Goal: Task Accomplishment & Management: Manage account settings

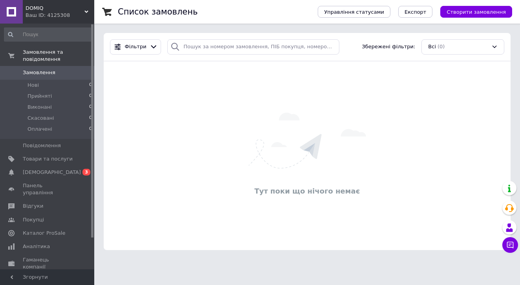
click at [84, 14] on div "Ваш ID: 4125308" at bounding box center [60, 15] width 69 height 7
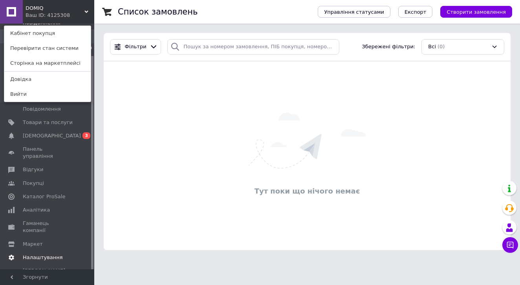
scroll to position [36, 0]
click at [55, 251] on link "Налаштування" at bounding box center [48, 257] width 97 height 13
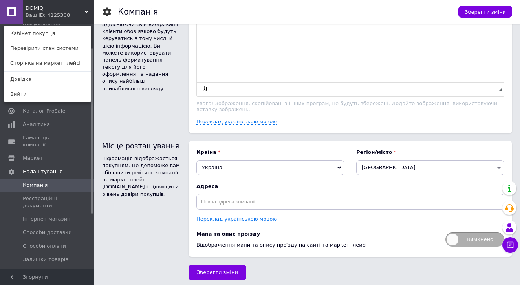
scroll to position [441, 0]
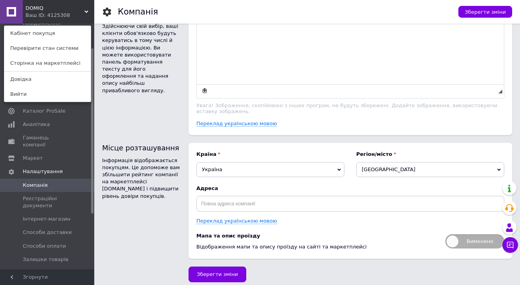
click at [412, 163] on span "[GEOGRAPHIC_DATA]" at bounding box center [430, 169] width 148 height 15
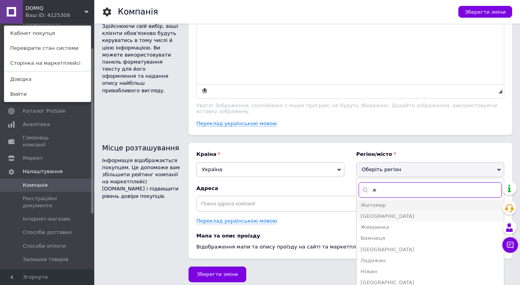
type input "ж"
click at [417, 217] on li "[GEOGRAPHIC_DATA]" at bounding box center [430, 216] width 147 height 11
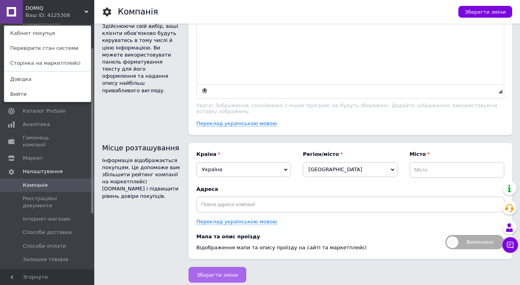
click at [207, 277] on span "Зберегти зміни" at bounding box center [217, 275] width 41 height 6
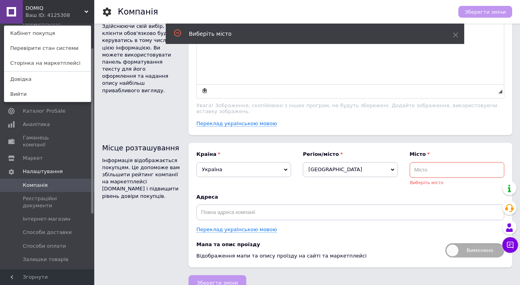
scroll to position [455, 0]
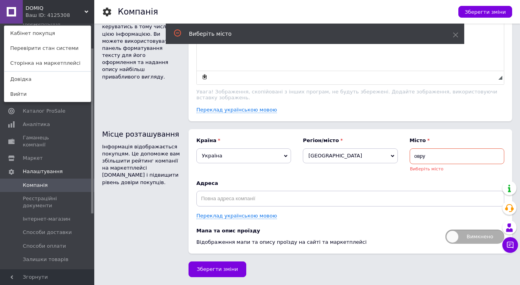
type input "овруч"
drag, startPoint x: 439, startPoint y: 158, endPoint x: 405, endPoint y: 158, distance: 34.2
click at [405, 158] on div "Країна [GEOGRAPHIC_DATA] [GEOGRAPHIC_DATA] [PERSON_NAME][GEOGRAPHIC_DATA] [GEOG…" at bounding box center [350, 154] width 308 height 35
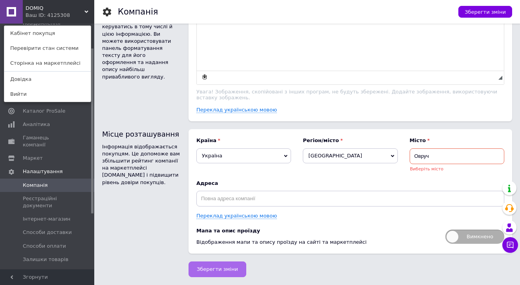
type input "Овруч"
click at [207, 265] on button "Зберегти зміни" at bounding box center [218, 270] width 58 height 16
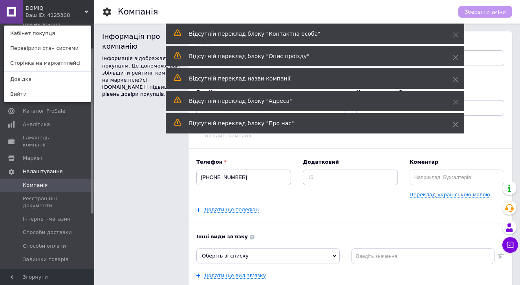
scroll to position [0, 0]
click at [456, 37] on icon at bounding box center [455, 34] width 5 height 5
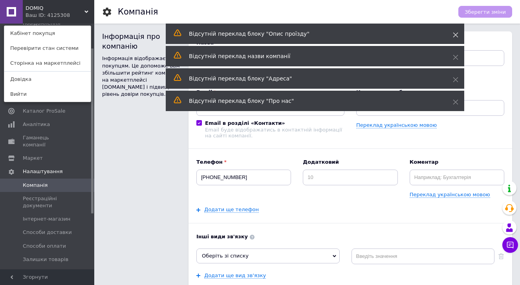
click at [454, 32] on span at bounding box center [455, 35] width 5 height 8
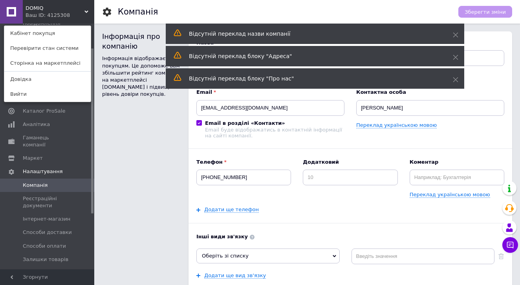
click at [455, 53] on div "Відсутнiй переклад блоку "Адреса"" at bounding box center [315, 56] width 298 height 20
click at [455, 59] on icon at bounding box center [455, 57] width 5 height 5
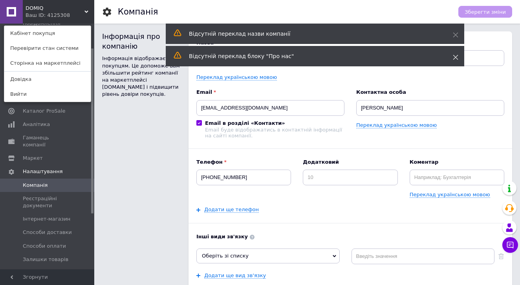
click at [454, 58] on icon at bounding box center [455, 57] width 5 height 5
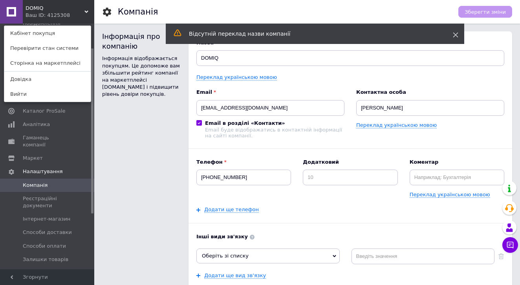
click at [458, 33] on icon at bounding box center [455, 34] width 5 height 5
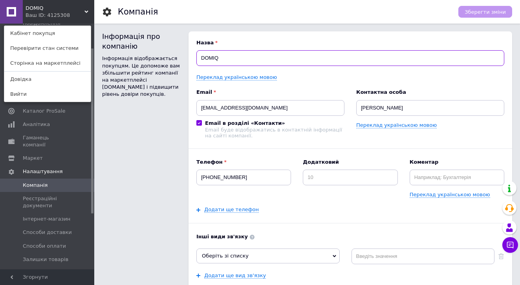
click at [456, 51] on input "DOMIQ" at bounding box center [350, 58] width 308 height 16
click at [447, 37] on div "Назва DOMIQ Переклад українською мовою Email [EMAIL_ADDRESS][DOMAIN_NAME] Email…" at bounding box center [351, 207] width 324 height 353
click at [150, 159] on div "Інформація про компанію Інформація відображається покупцям. Це допоможе вам збі…" at bounding box center [141, 207] width 79 height 353
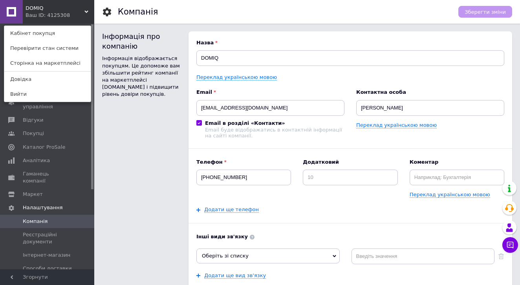
click at [89, 12] on div "DOMIQ Ваш ID: 4125308 Кабінет покупця Перевірити стан системи Сторінка на марке…" at bounding box center [47, 12] width 94 height 24
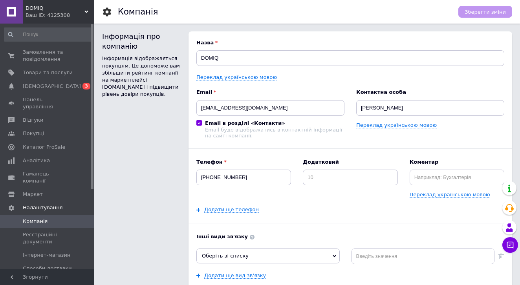
click at [89, 12] on div "Ваш ID: 4125308" at bounding box center [60, 15] width 69 height 7
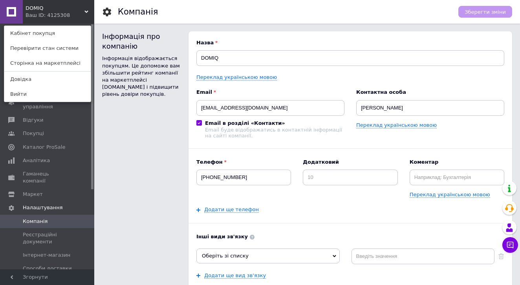
click at [89, 12] on div "DOMIQ Ваш ID: 4125308 Кабінет покупця Перевірити стан системи Сторінка на марке…" at bounding box center [47, 12] width 94 height 24
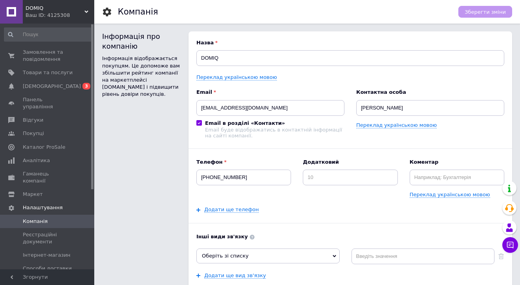
click at [89, 12] on div "Ваш ID: 4125308" at bounding box center [60, 15] width 69 height 7
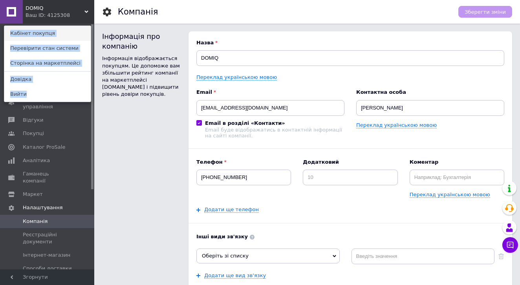
click at [75, 32] on link "Кабінет покупця" at bounding box center [47, 33] width 86 height 15
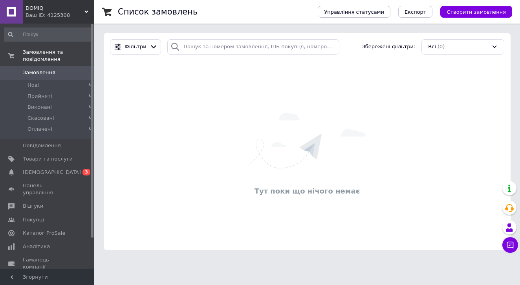
click at [86, 13] on use at bounding box center [86, 12] width 4 height 2
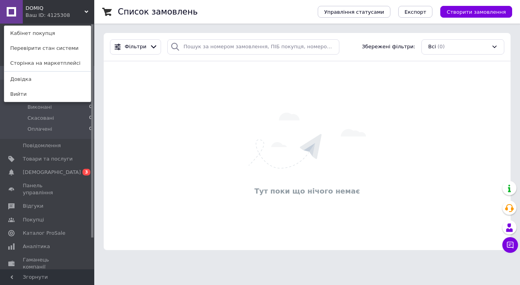
click at [86, 13] on use at bounding box center [86, 12] width 4 height 2
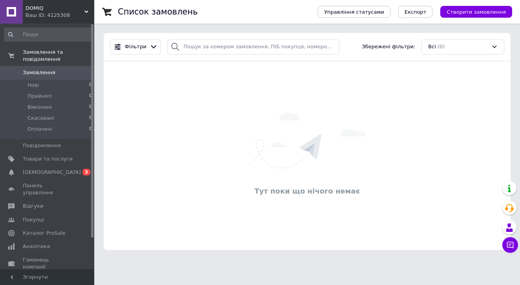
click at [138, 104] on div "Тут поки що нічого немає" at bounding box center [307, 155] width 407 height 173
